Goal: Task Accomplishment & Management: Understand process/instructions

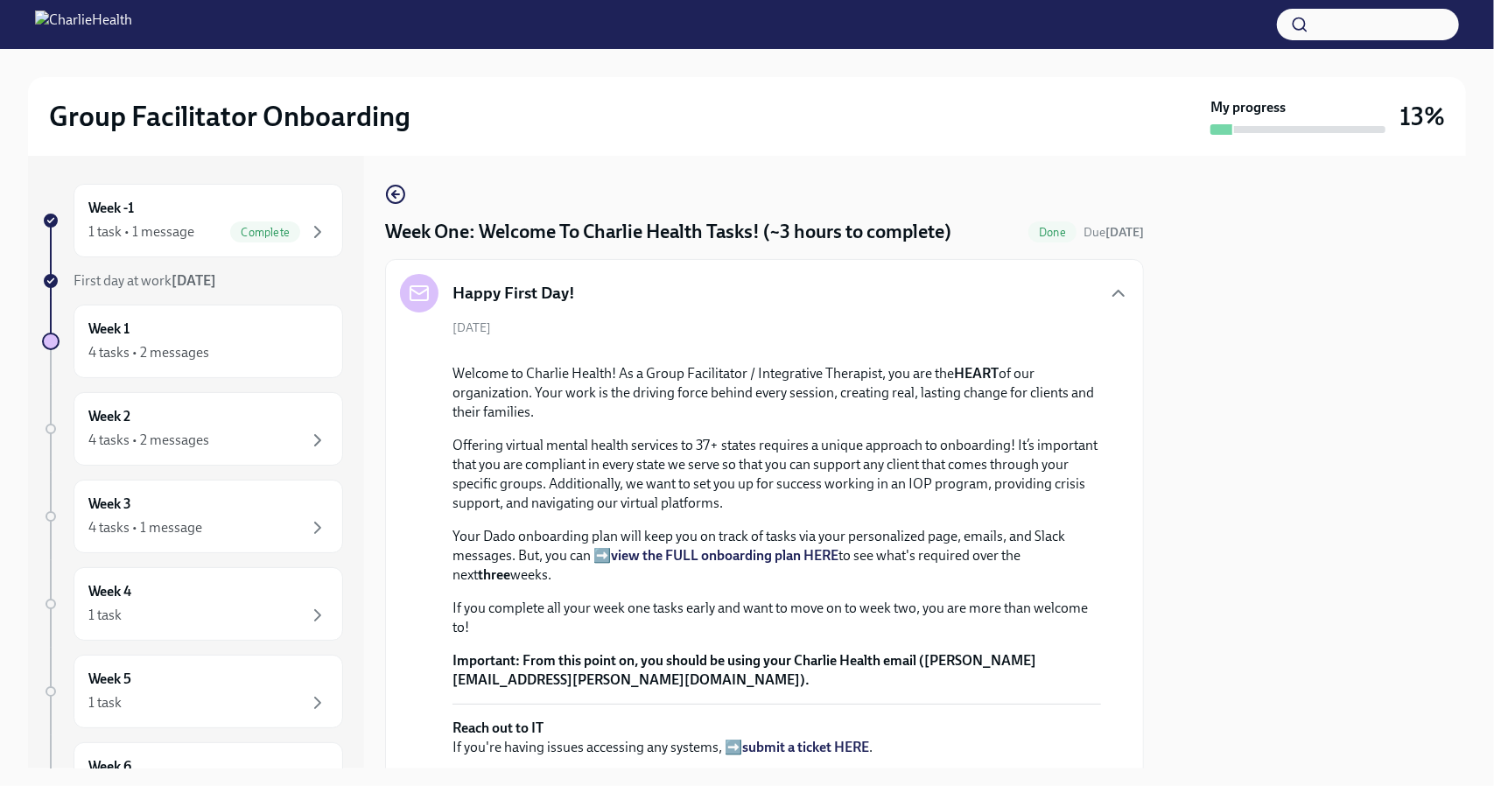
scroll to position [3095, 0]
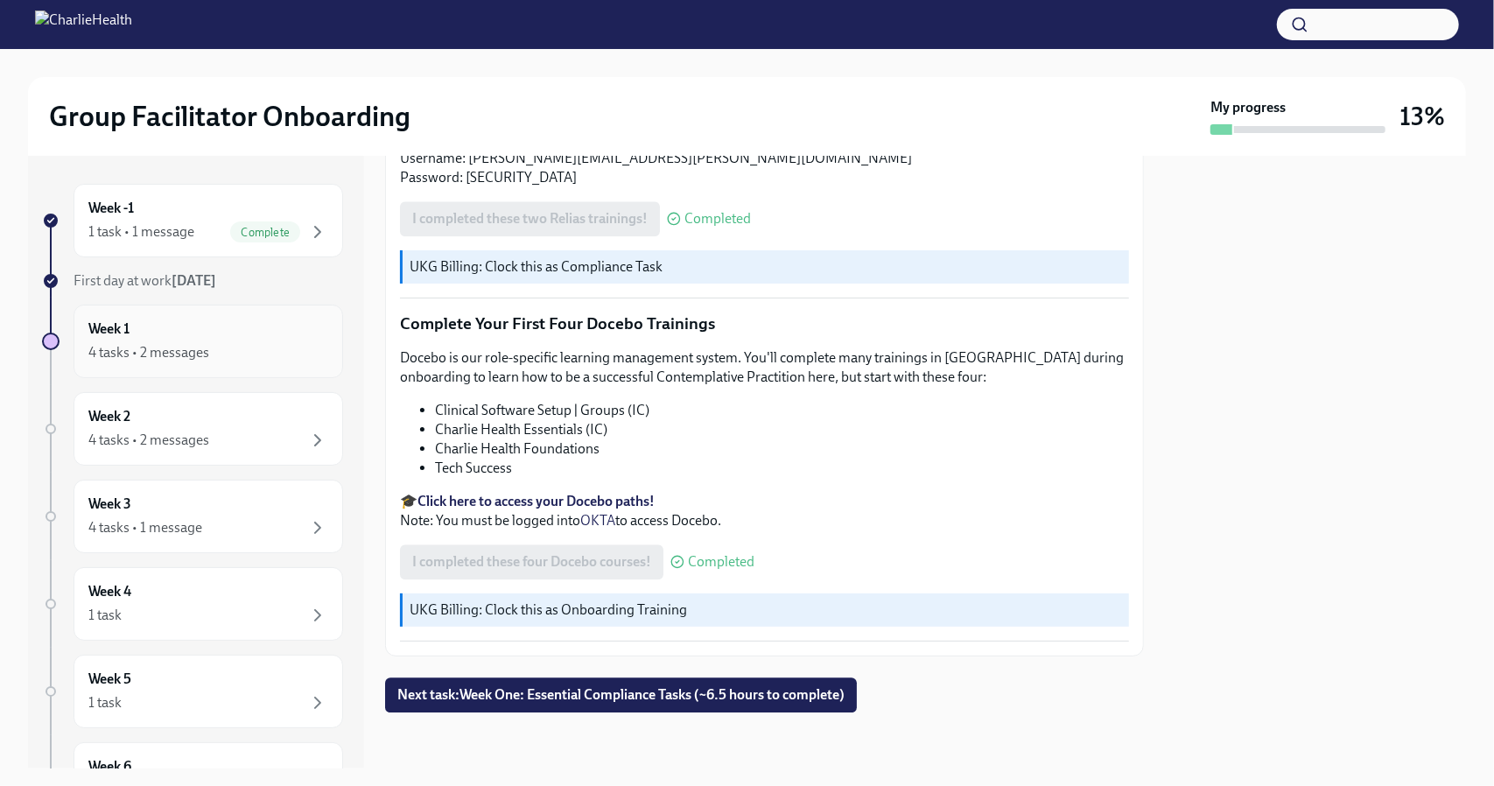
click at [221, 344] on div "4 tasks • 2 messages" at bounding box center [208, 352] width 240 height 21
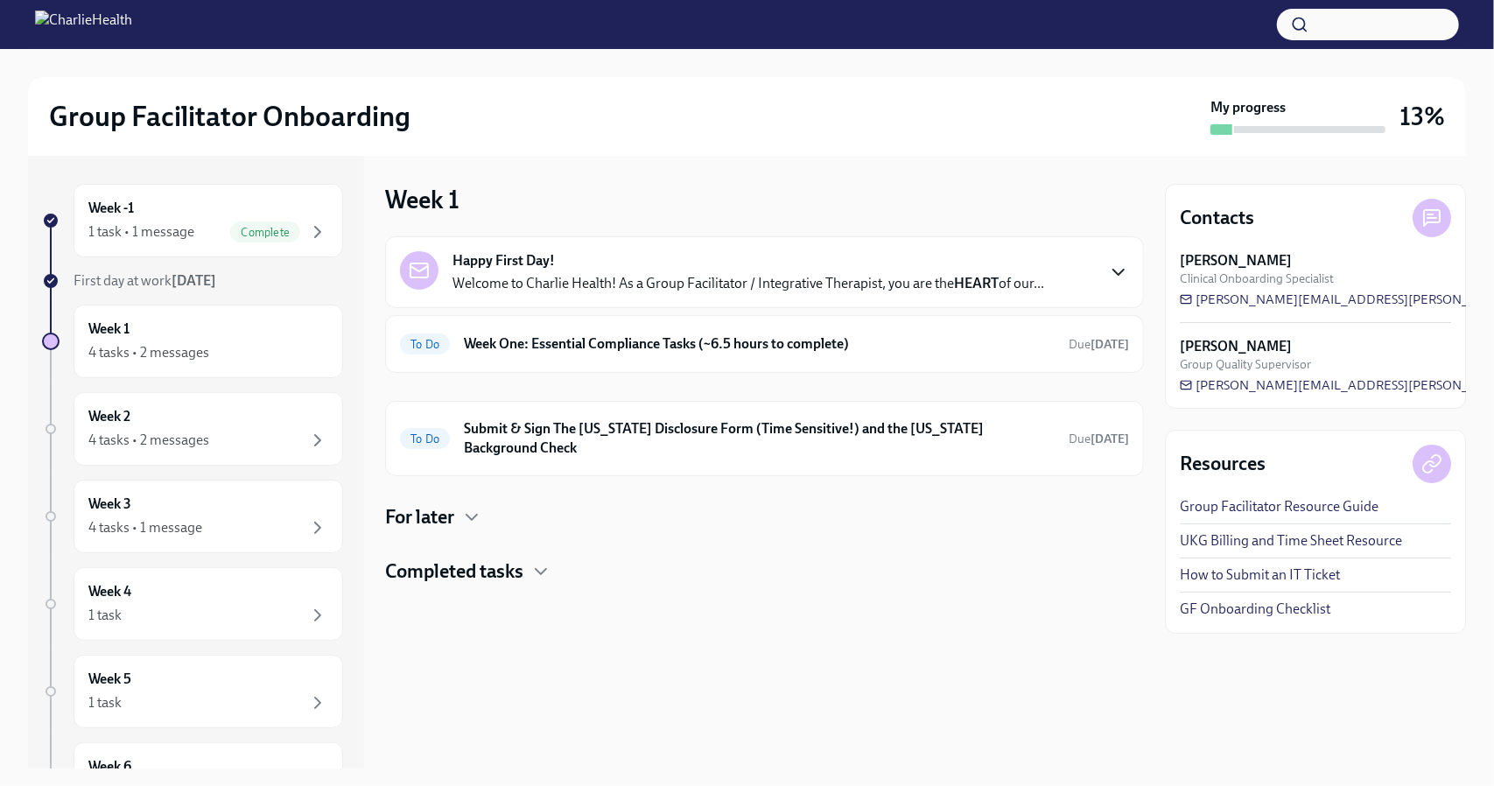
click at [1120, 279] on icon "button" at bounding box center [1118, 272] width 21 height 21
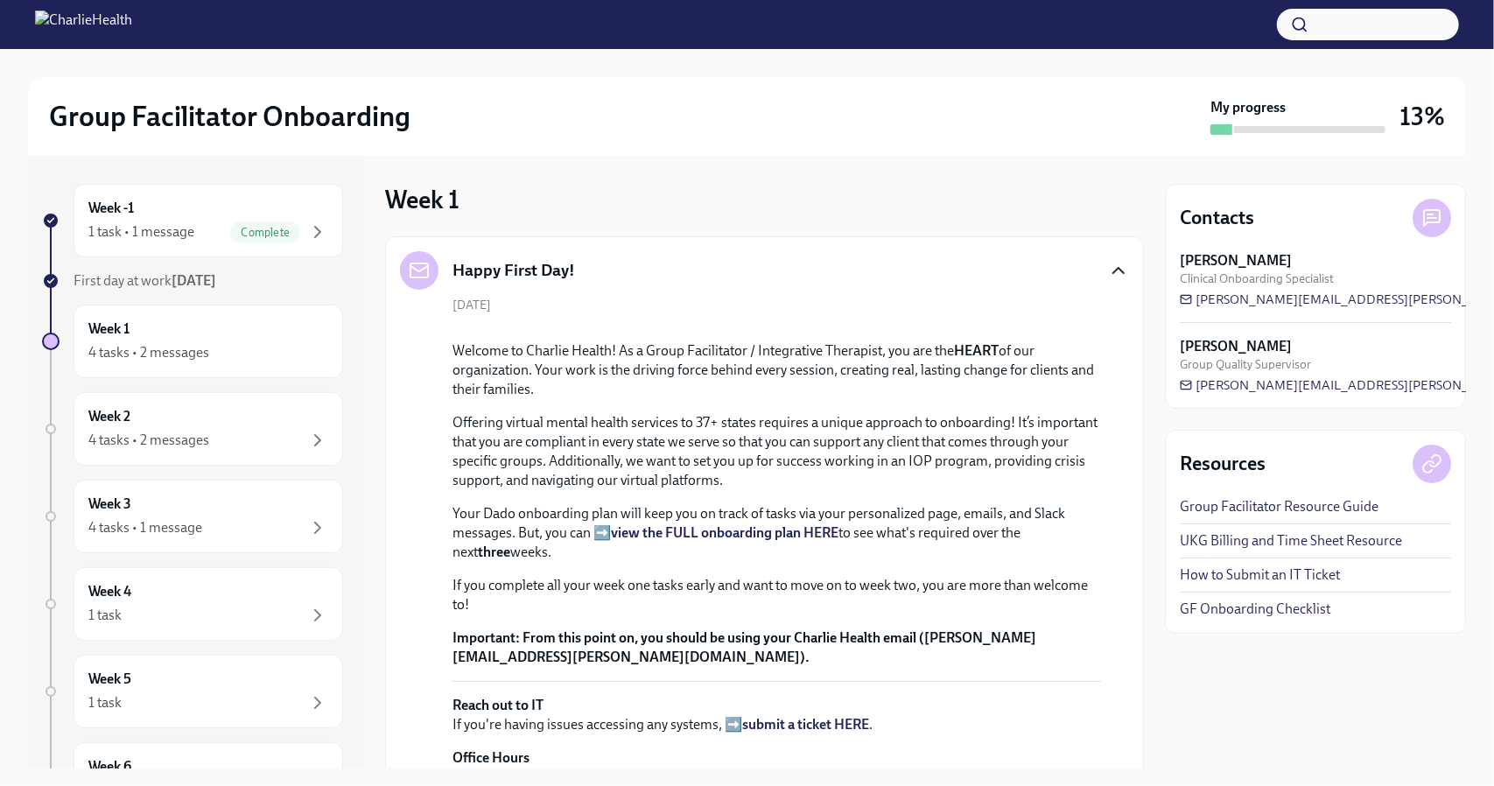
click at [1108, 273] on icon "button" at bounding box center [1118, 270] width 21 height 21
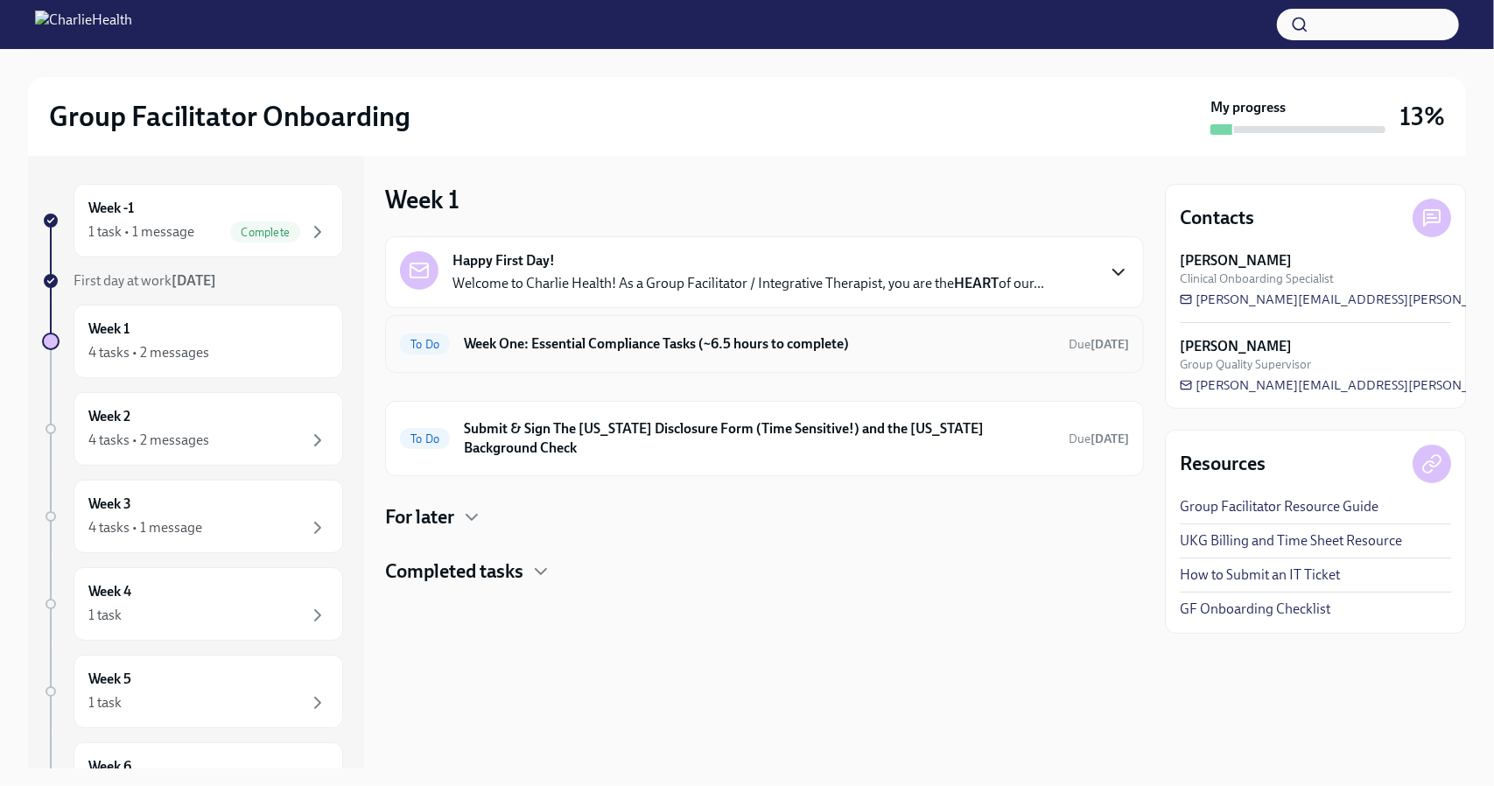
click at [1031, 341] on h6 "Week One: Essential Compliance Tasks (~6.5 hours to complete)" at bounding box center [759, 343] width 591 height 19
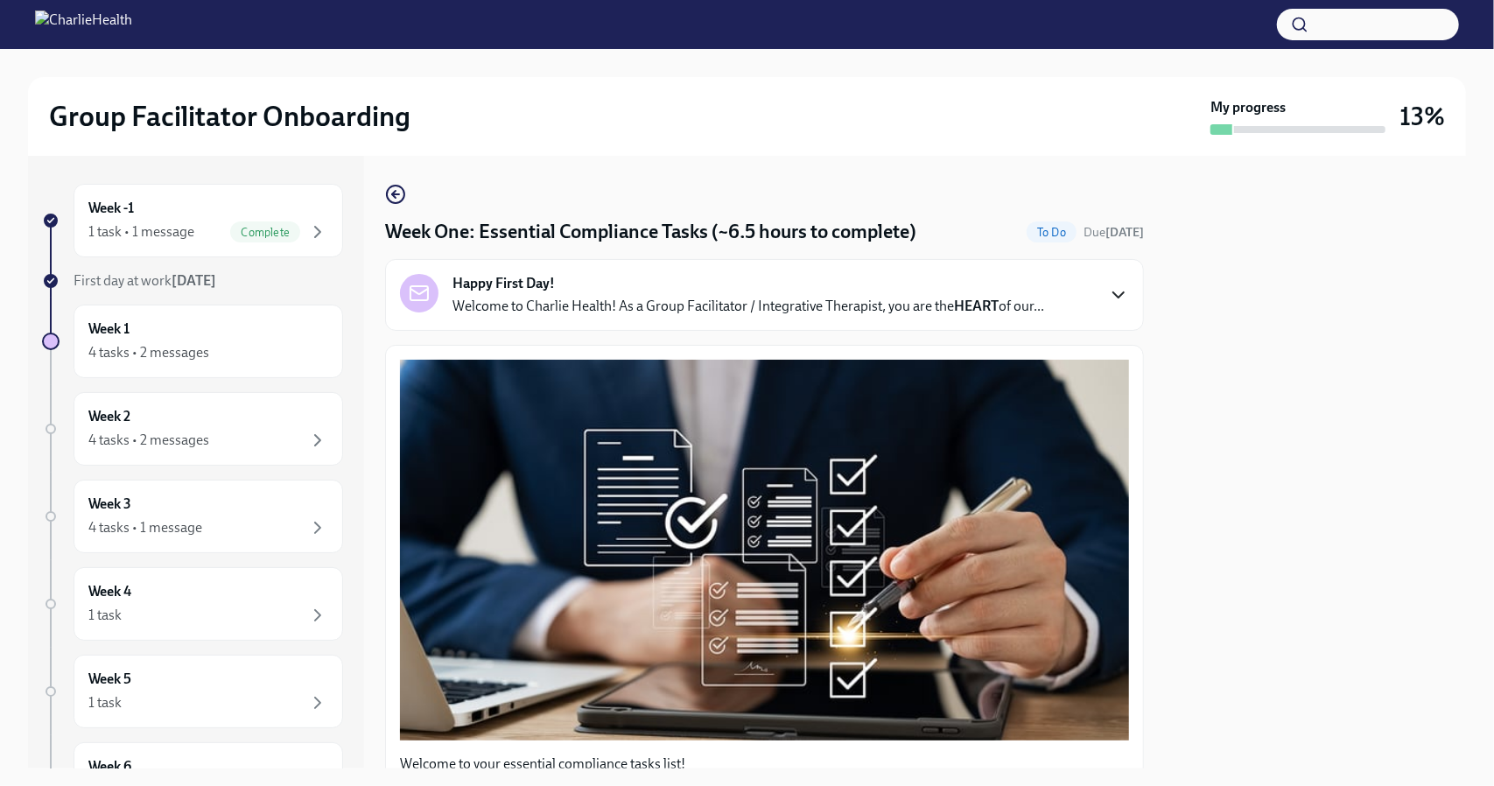
click at [1108, 305] on icon "button" at bounding box center [1118, 294] width 21 height 21
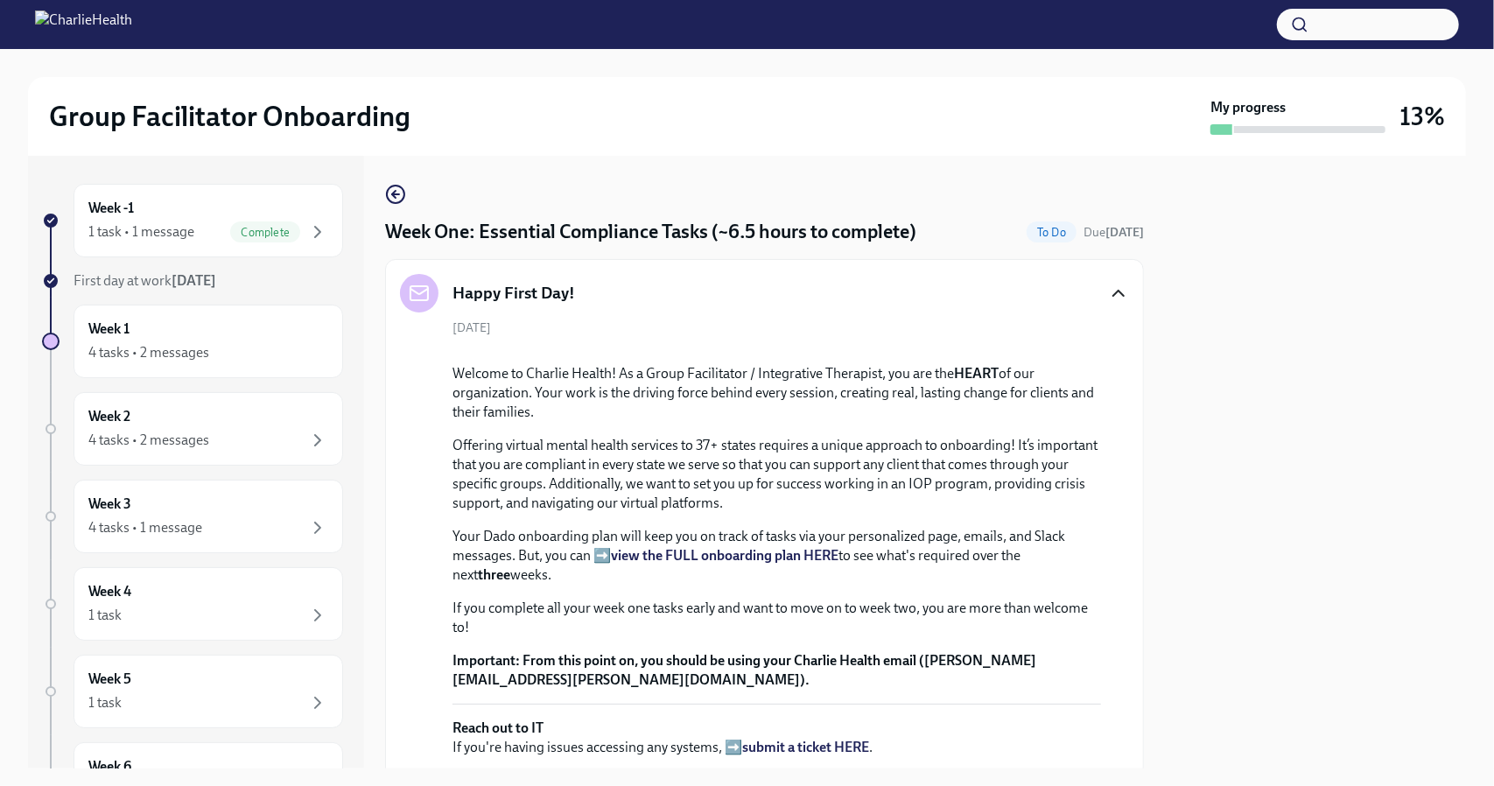
click at [1108, 305] on div "Happy First Day!" at bounding box center [764, 293] width 729 height 39
click at [1108, 287] on icon "button" at bounding box center [1118, 293] width 21 height 21
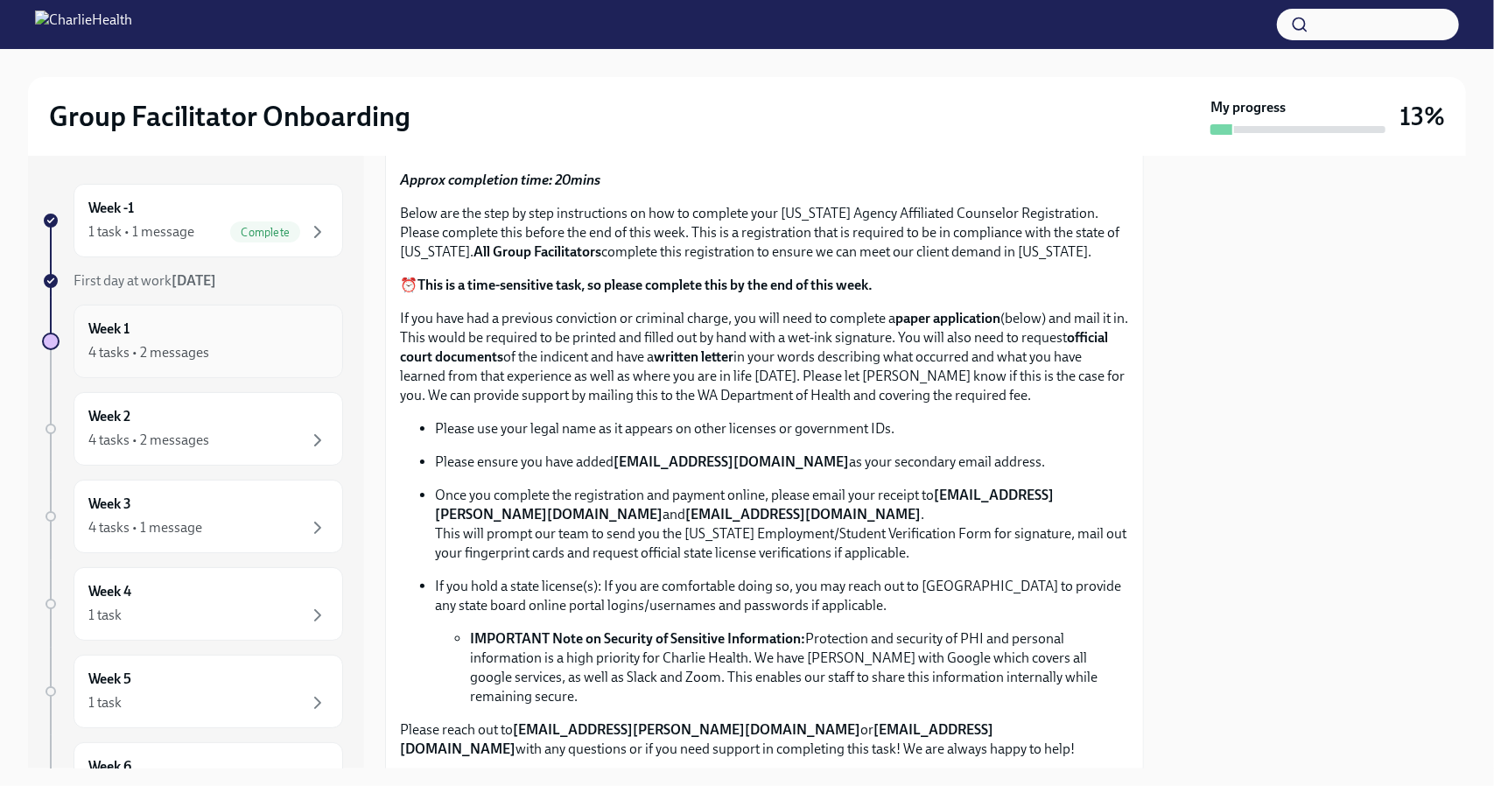
scroll to position [769, 0]
click at [148, 362] on div "4 tasks • 2 messages" at bounding box center [208, 352] width 240 height 21
